Goal: Information Seeking & Learning: Learn about a topic

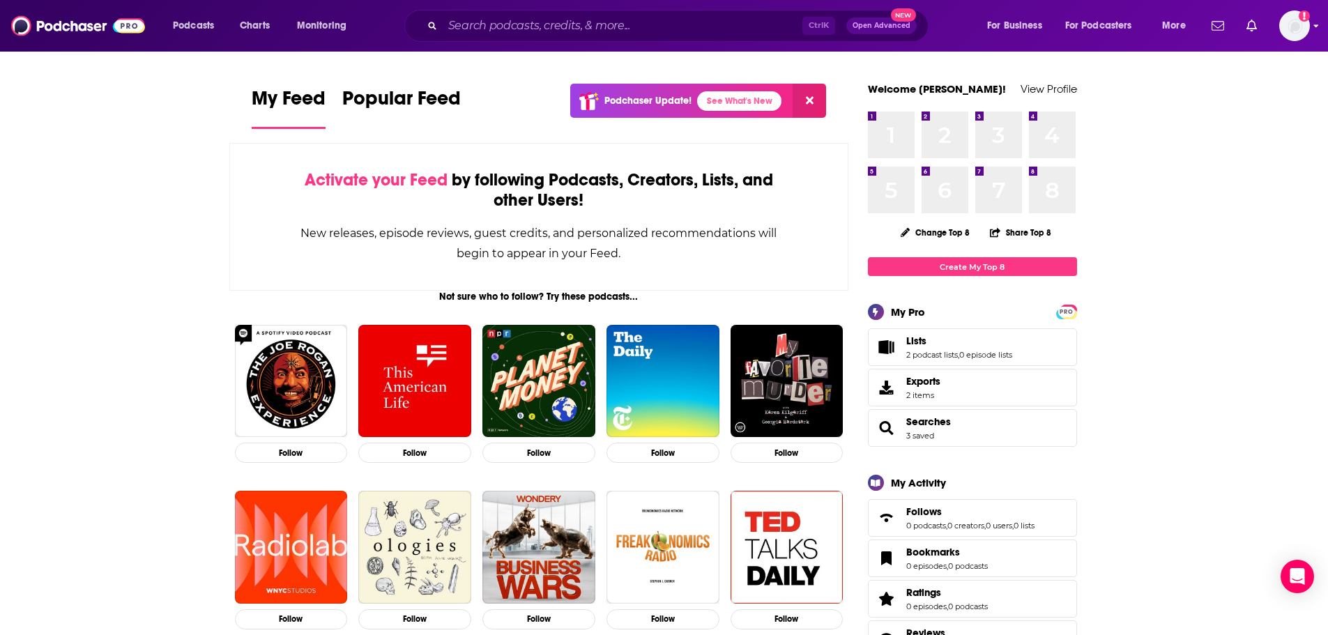
click at [1312, 26] on div "Podcasts Charts Monitoring Ctrl K Open Advanced New For Business For Podcasters…" at bounding box center [664, 26] width 1328 height 52
click at [1315, 30] on icon "Show profile menu" at bounding box center [1316, 26] width 6 height 8
click at [1183, 26] on span "More" at bounding box center [1174, 26] width 24 height 20
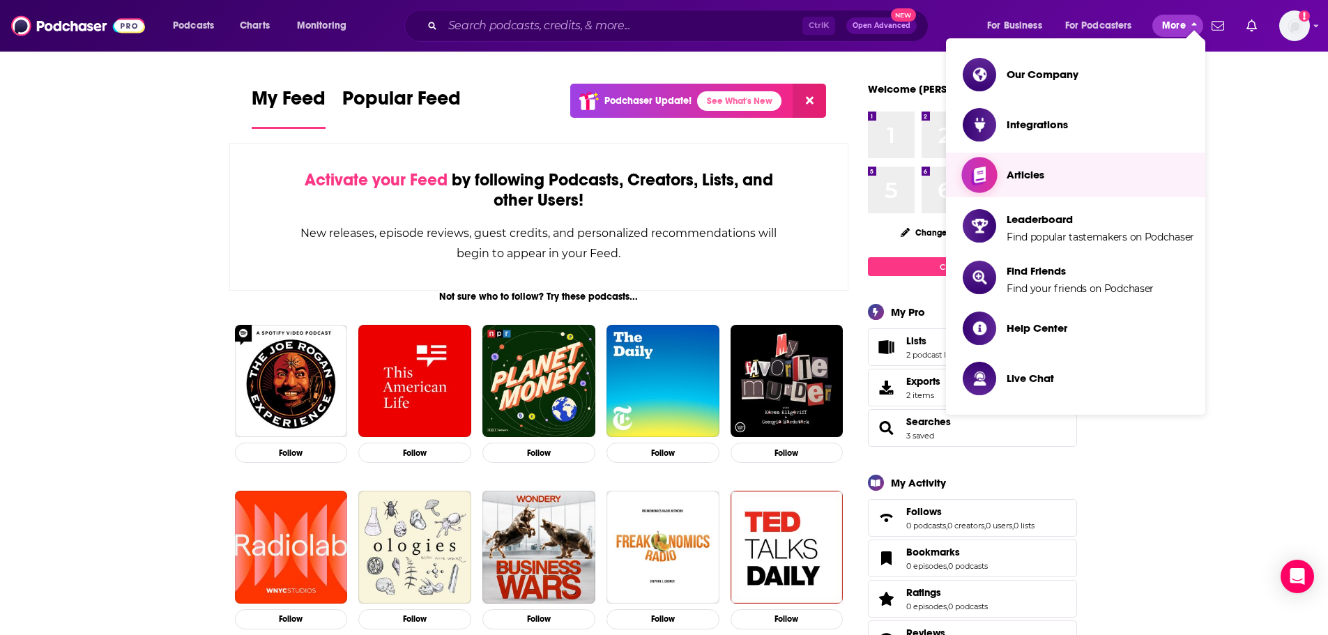
click at [1027, 180] on span "Articles" at bounding box center [1025, 174] width 38 height 13
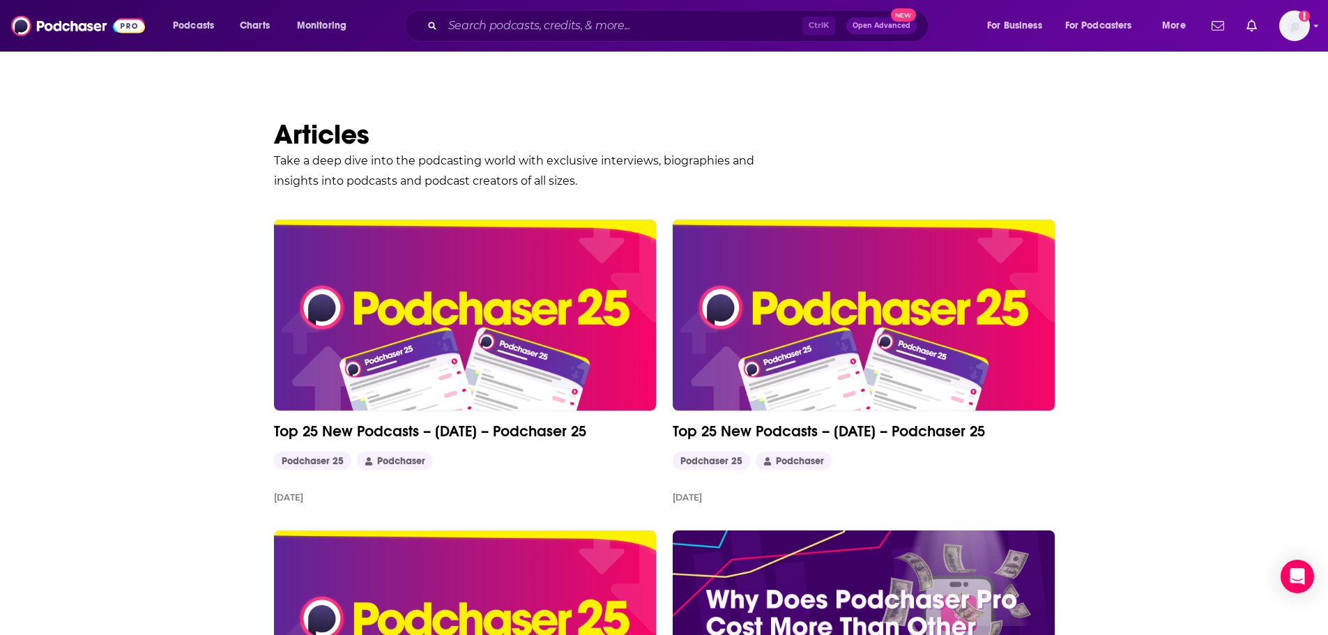
click at [886, 28] on span "Open Advanced" at bounding box center [881, 25] width 58 height 7
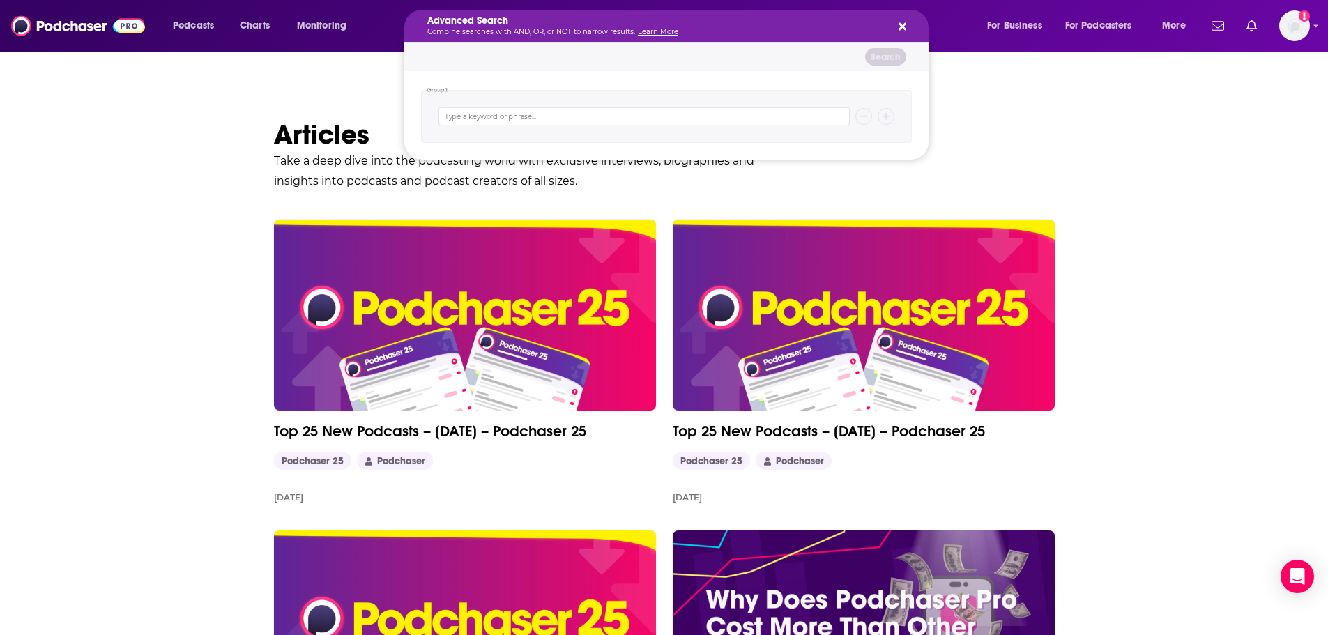
drag, startPoint x: 946, startPoint y: 82, endPoint x: 931, endPoint y: 66, distance: 22.2
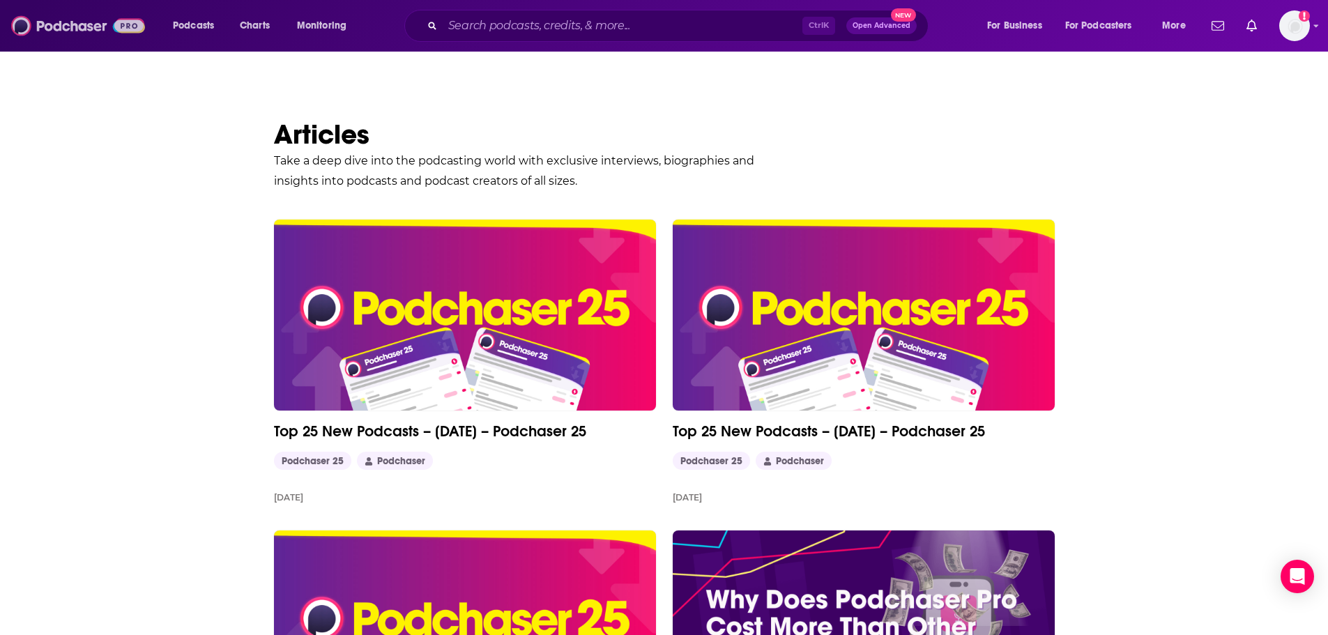
click at [121, 28] on img at bounding box center [78, 26] width 134 height 26
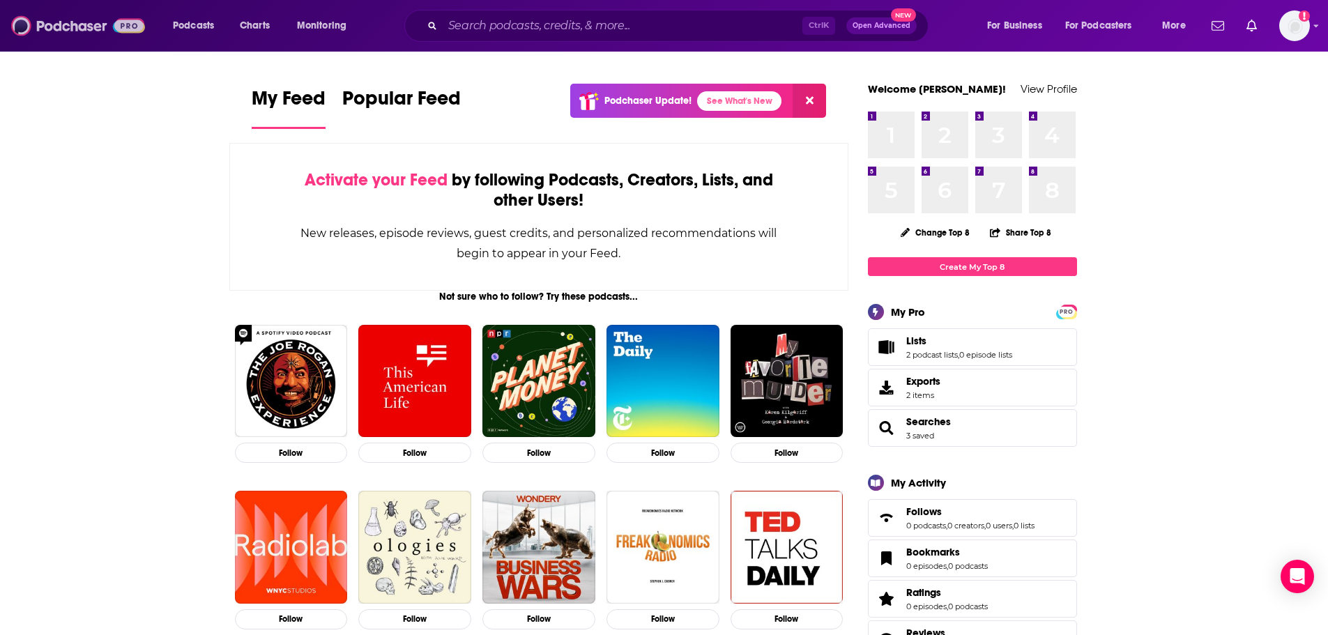
click at [121, 28] on img at bounding box center [78, 26] width 134 height 26
click at [1025, 21] on span "For Business" at bounding box center [1014, 26] width 55 height 20
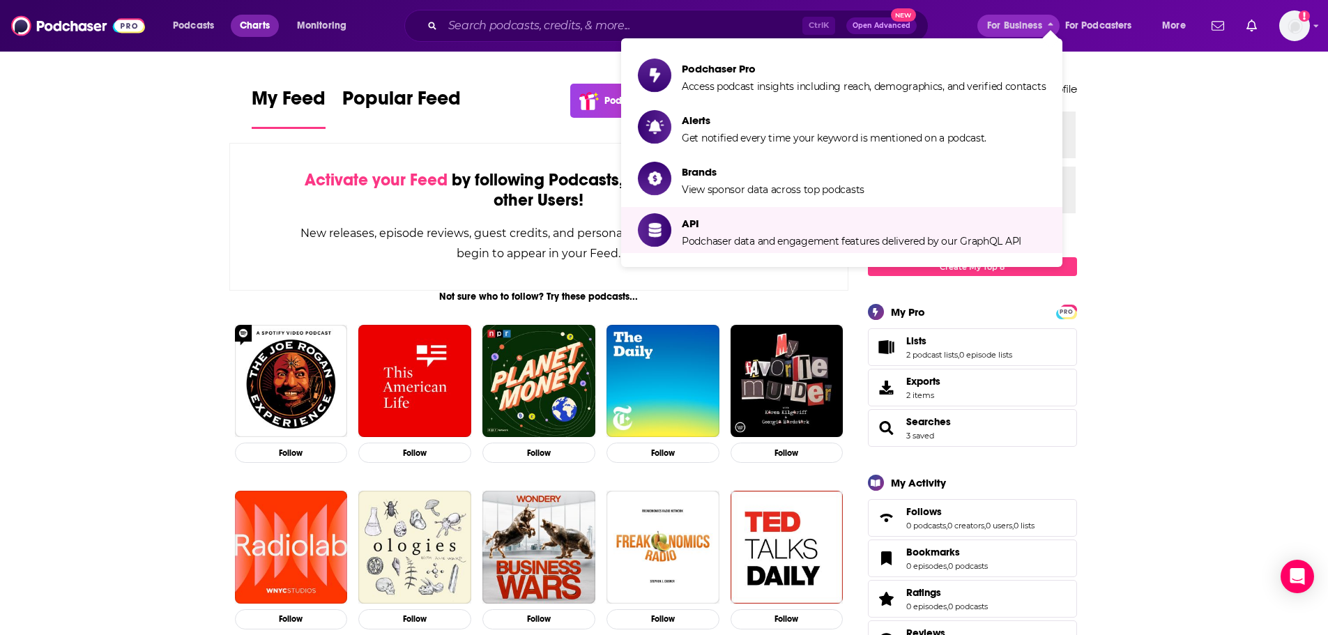
click at [270, 26] on span "Charts" at bounding box center [255, 26] width 30 height 20
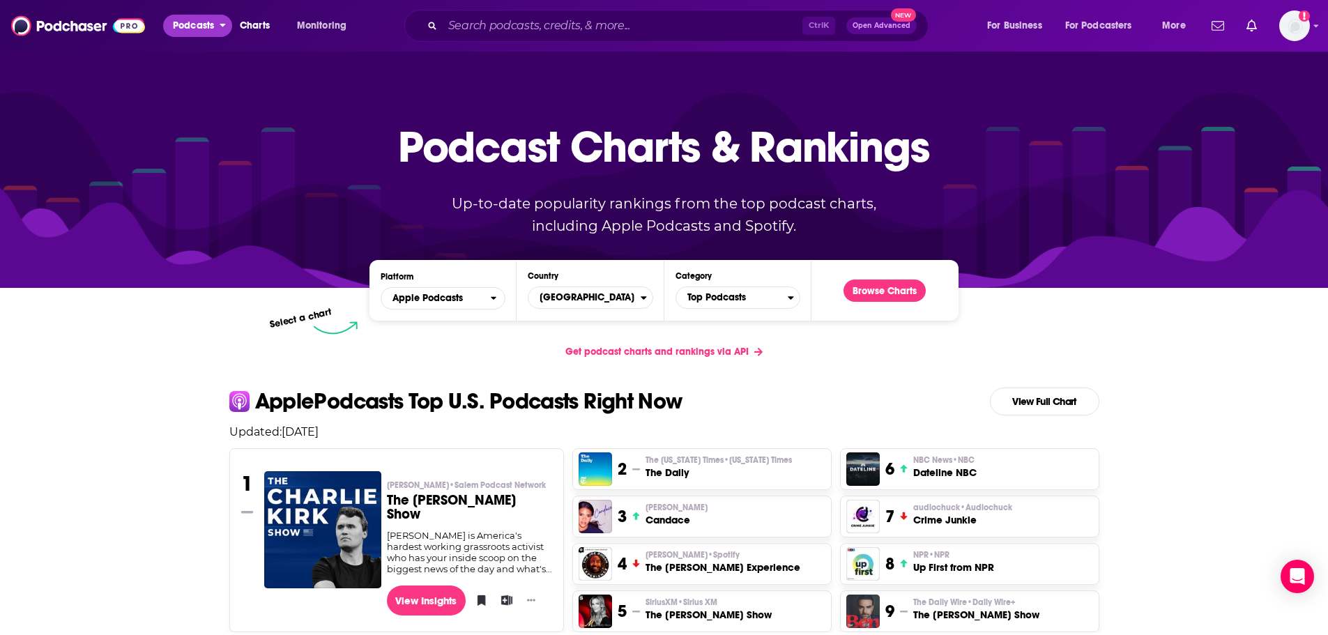
click at [225, 26] on icon "open menu" at bounding box center [223, 23] width 6 height 10
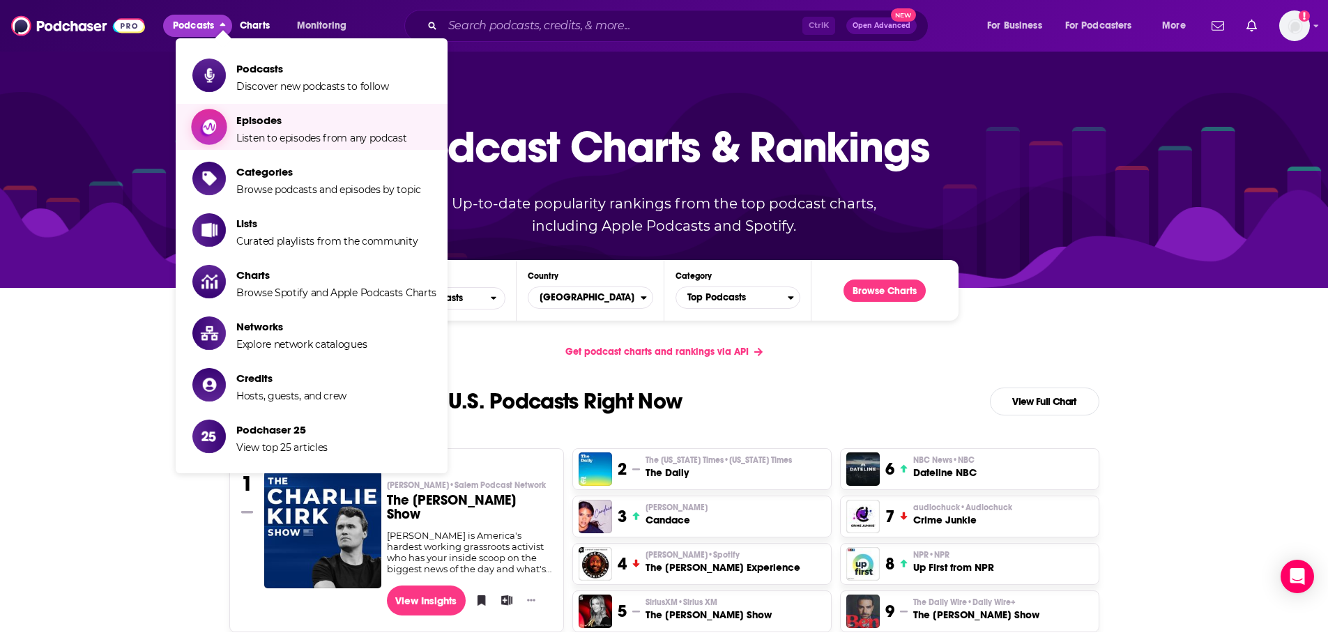
click at [268, 130] on span "Episodes Listen to episodes from any podcast" at bounding box center [321, 126] width 171 height 35
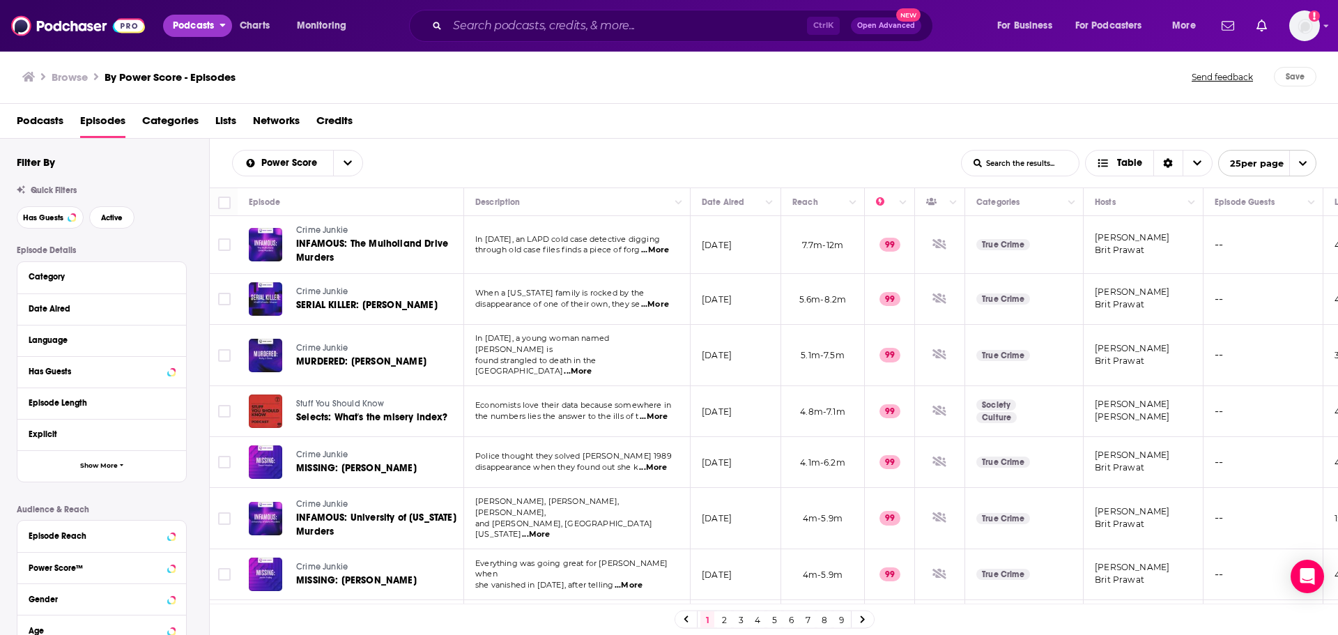
click at [224, 28] on icon "open menu" at bounding box center [223, 23] width 6 height 10
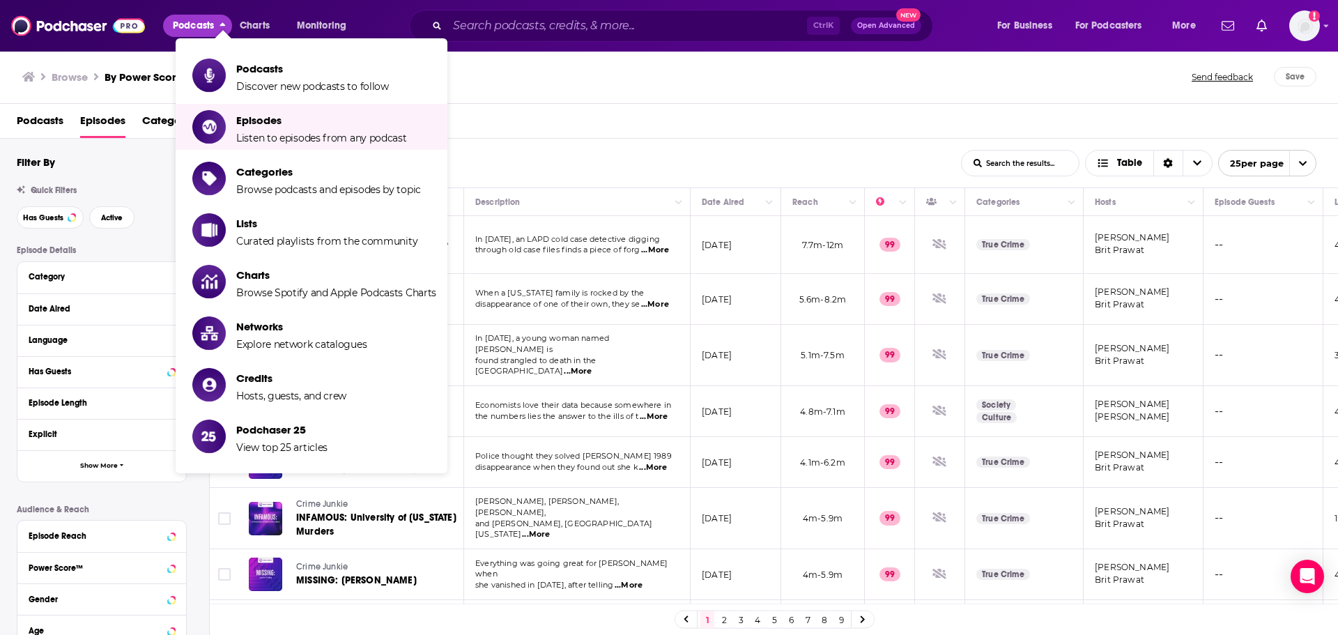
click at [571, 148] on div "Power Score List Search Input Search the results... Table List Search Input Sea…" at bounding box center [774, 163] width 1129 height 49
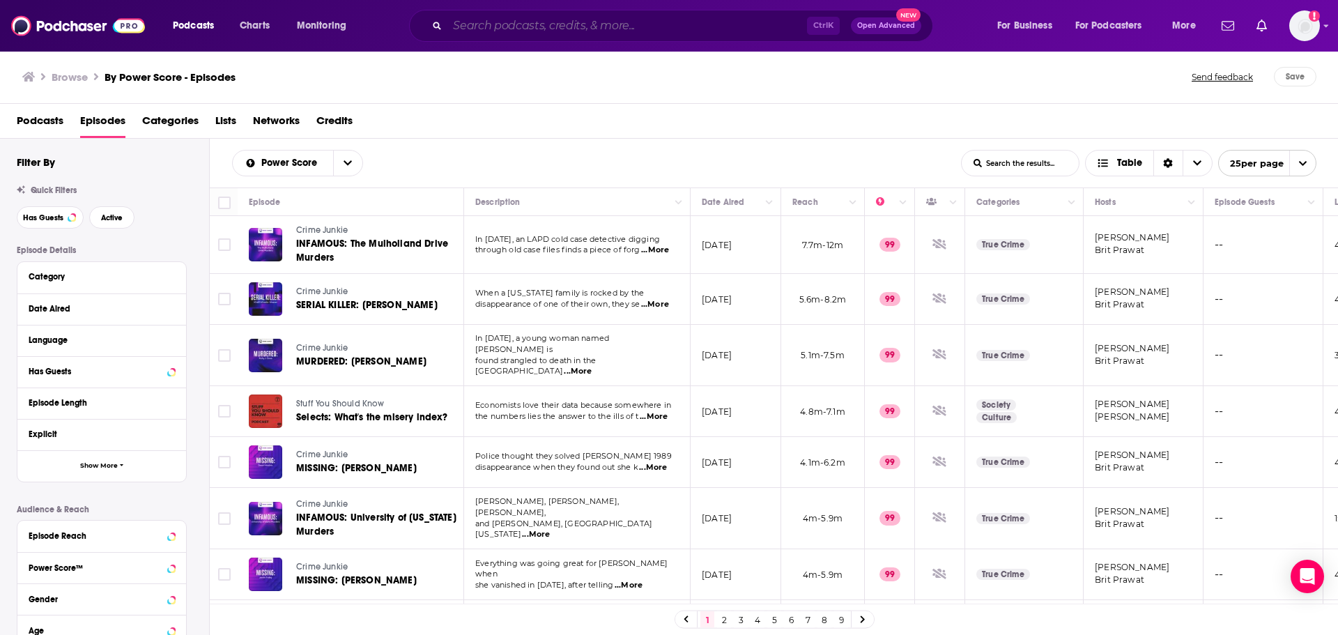
click at [571, 24] on input "Search podcasts, credits, & more..." at bounding box center [627, 26] width 360 height 22
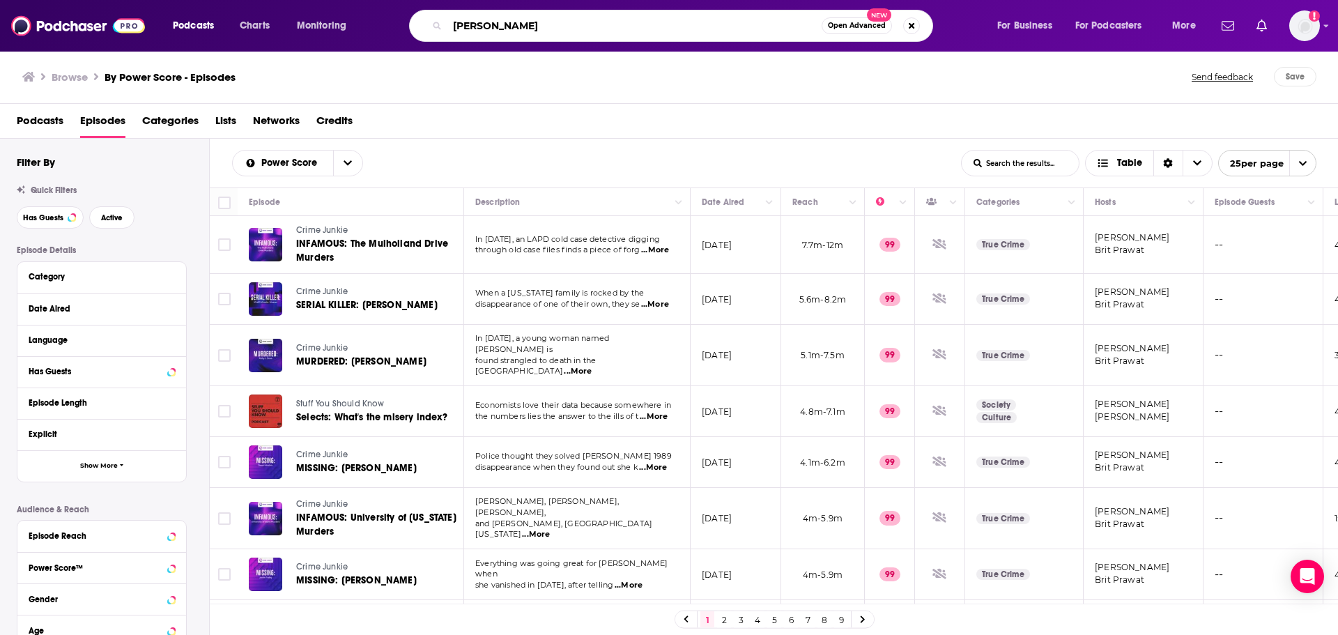
type input "[PERSON_NAME]"
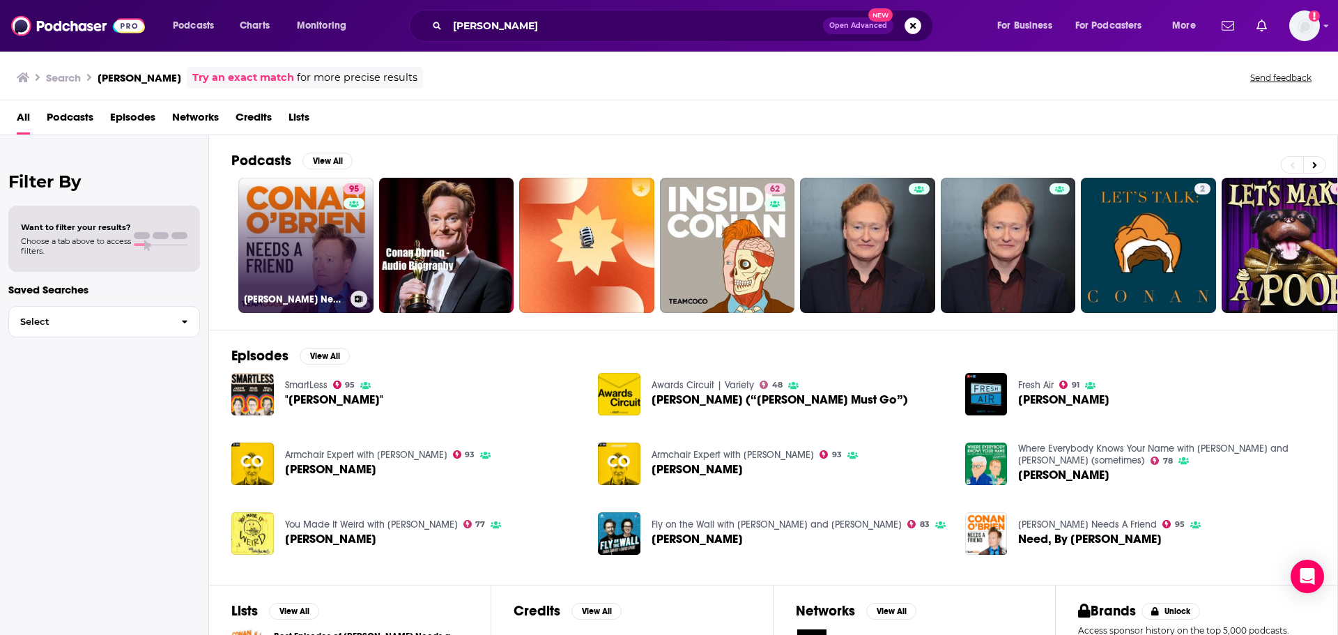
click at [286, 250] on link "95 [PERSON_NAME] Needs A Friend" at bounding box center [305, 245] width 135 height 135
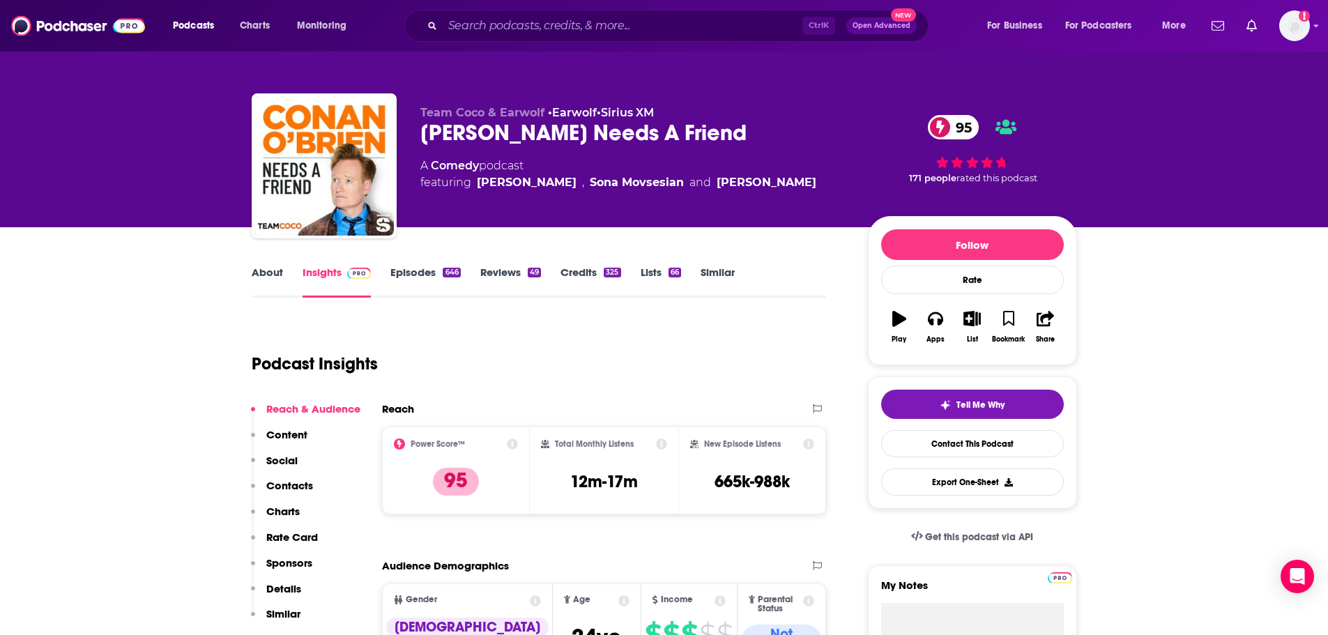
click at [508, 272] on link "Reviews 49" at bounding box center [510, 282] width 61 height 32
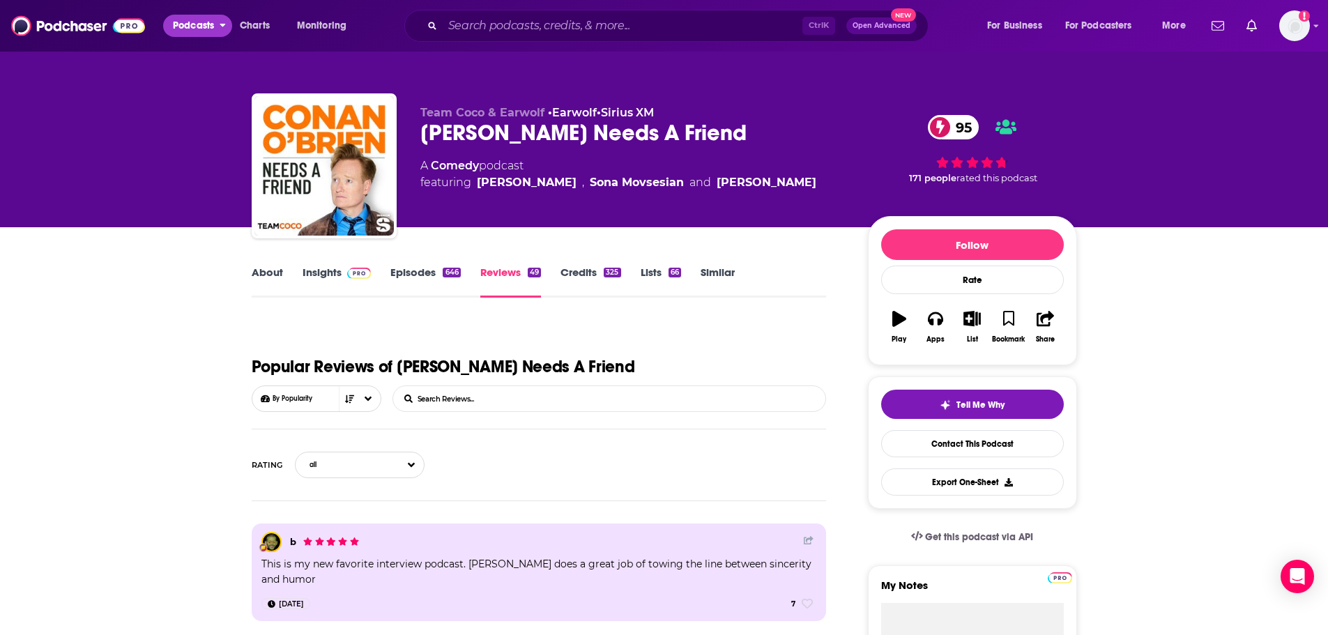
click at [212, 29] on span "Podcasts" at bounding box center [193, 26] width 41 height 20
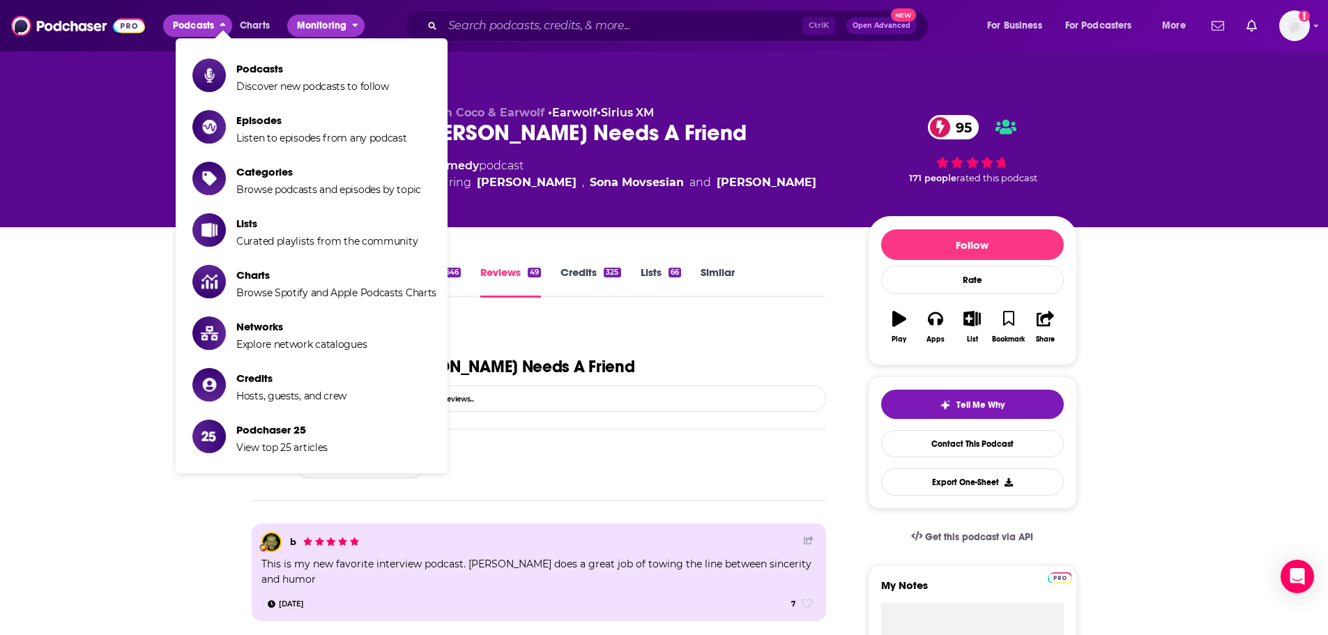
click at [354, 32] on button "Monitoring" at bounding box center [325, 26] width 77 height 22
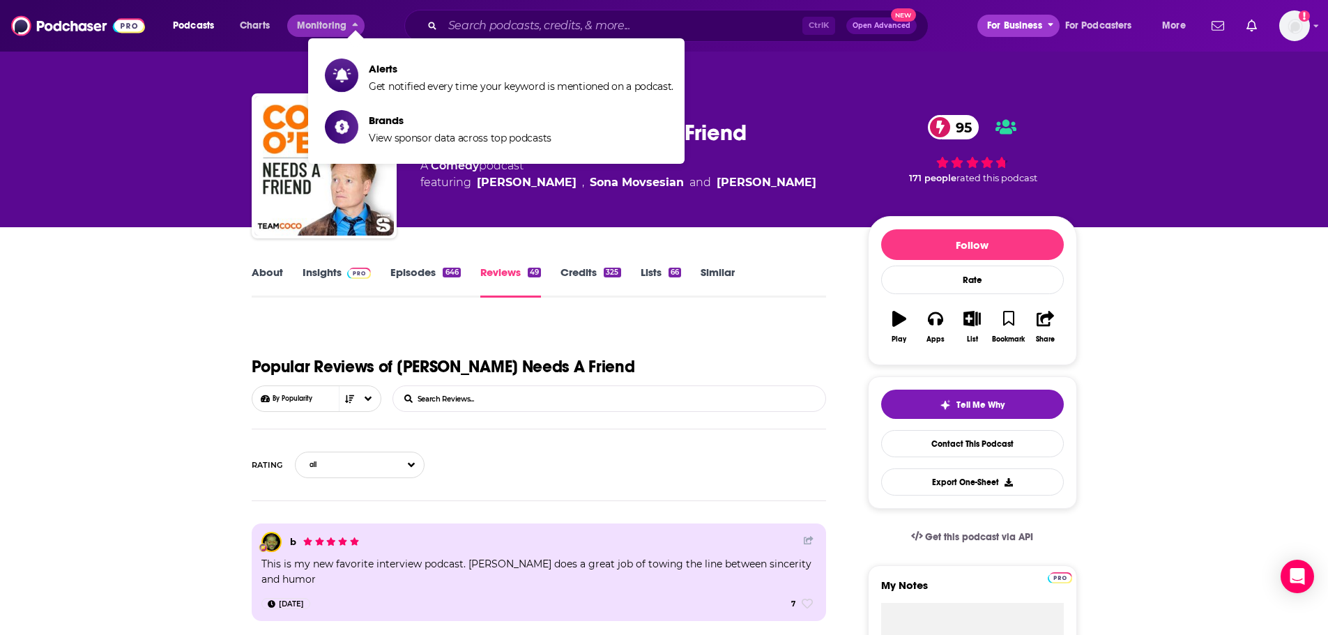
click at [1047, 20] on icon "open menu" at bounding box center [1050, 23] width 6 height 10
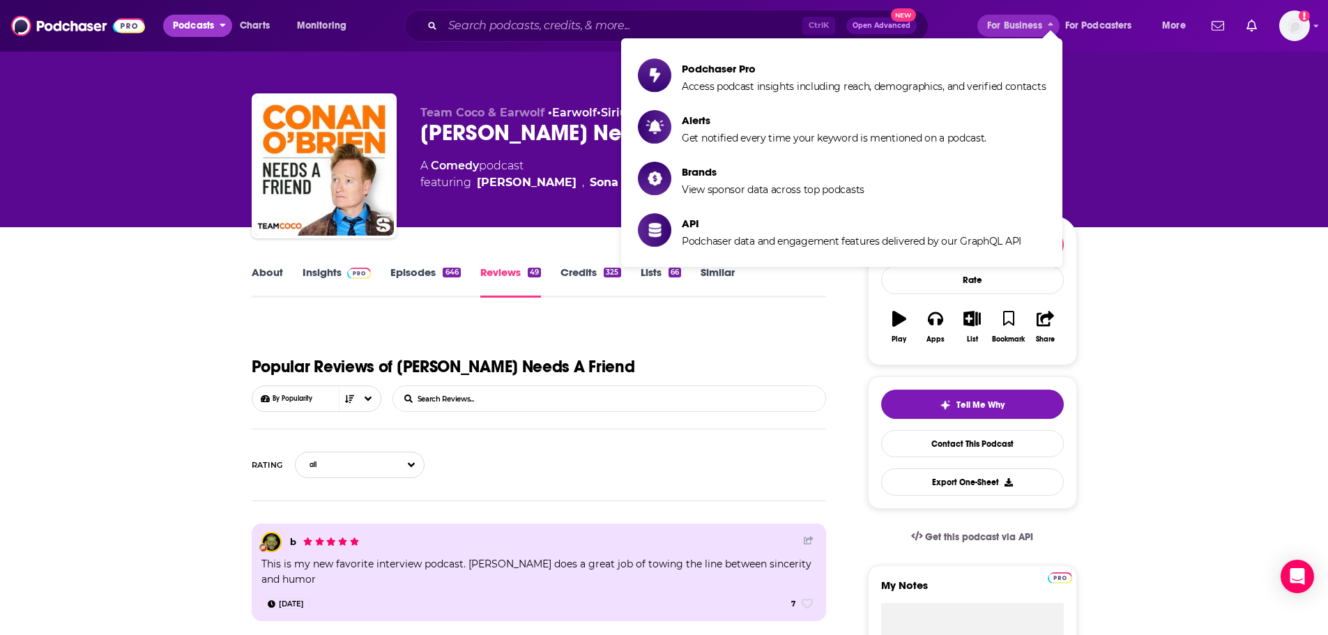
click at [225, 28] on icon "open menu" at bounding box center [223, 23] width 6 height 10
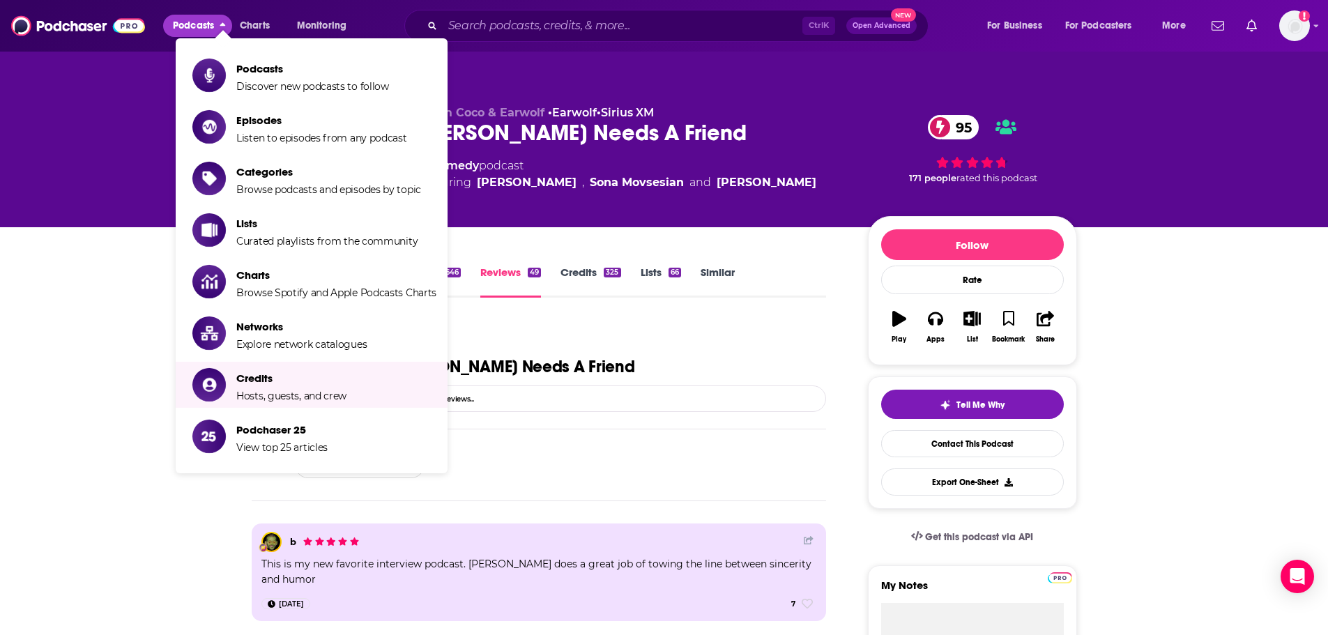
drag, startPoint x: 103, startPoint y: 307, endPoint x: 205, endPoint y: 309, distance: 101.8
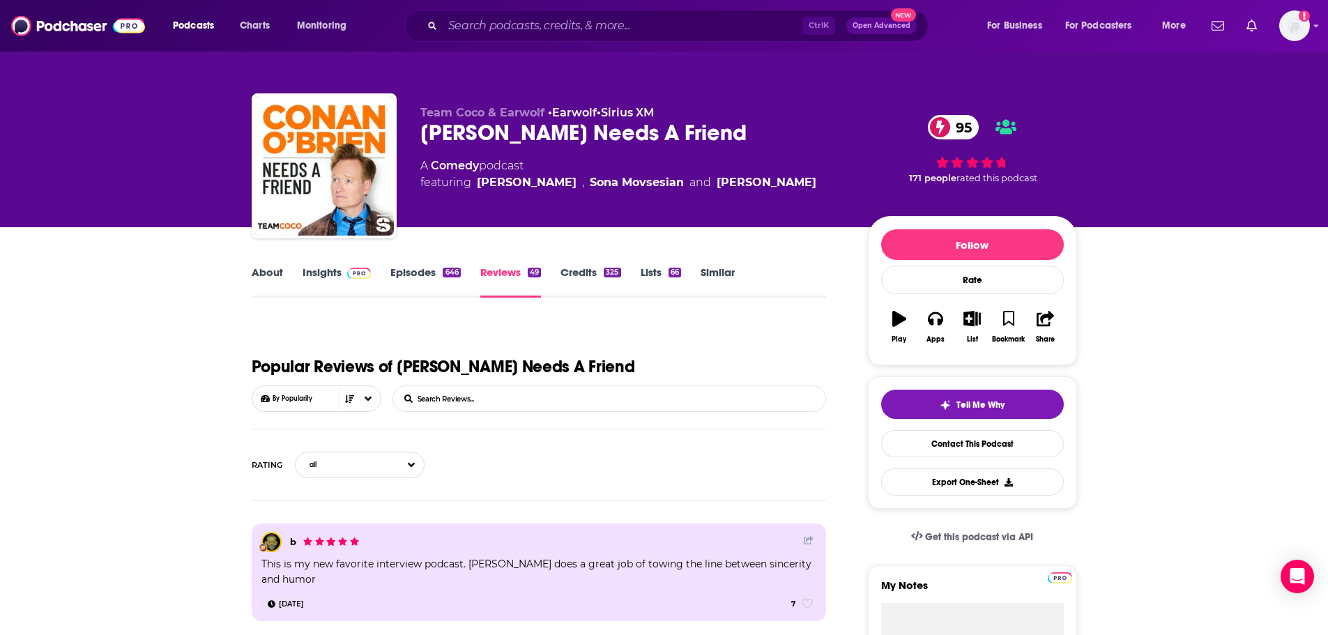
click at [316, 274] on link "Insights" at bounding box center [336, 282] width 69 height 32
